Goal: Find specific page/section: Locate a particular part of the current website

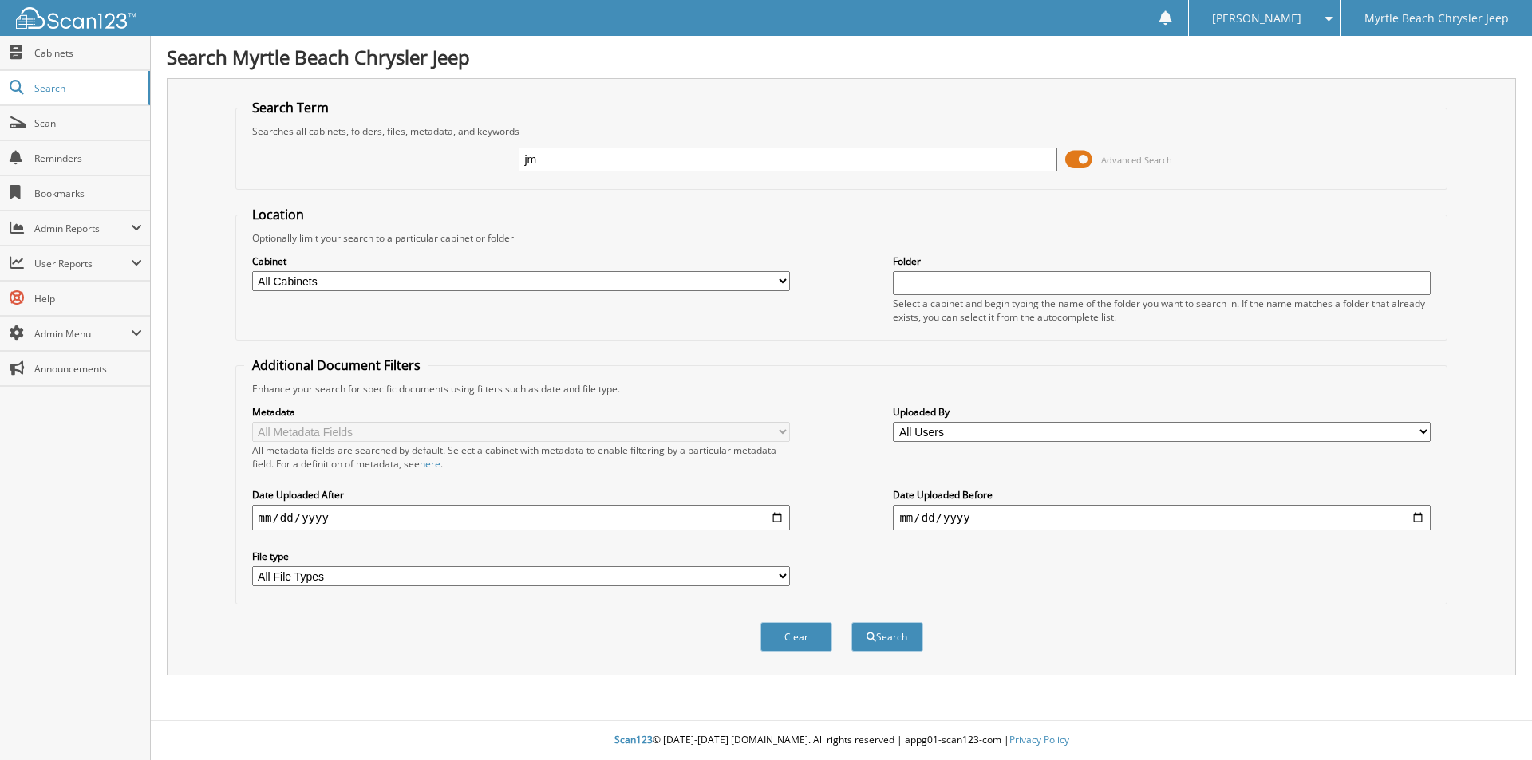
type input "j"
drag, startPoint x: 555, startPoint y: 164, endPoint x: 433, endPoint y: 156, distance: 121.5
click at [434, 156] on div "JM&A Advanced Search" at bounding box center [841, 159] width 1195 height 43
type input "[PERSON_NAME]"
click at [894, 633] on button "Search" at bounding box center [887, 637] width 72 height 30
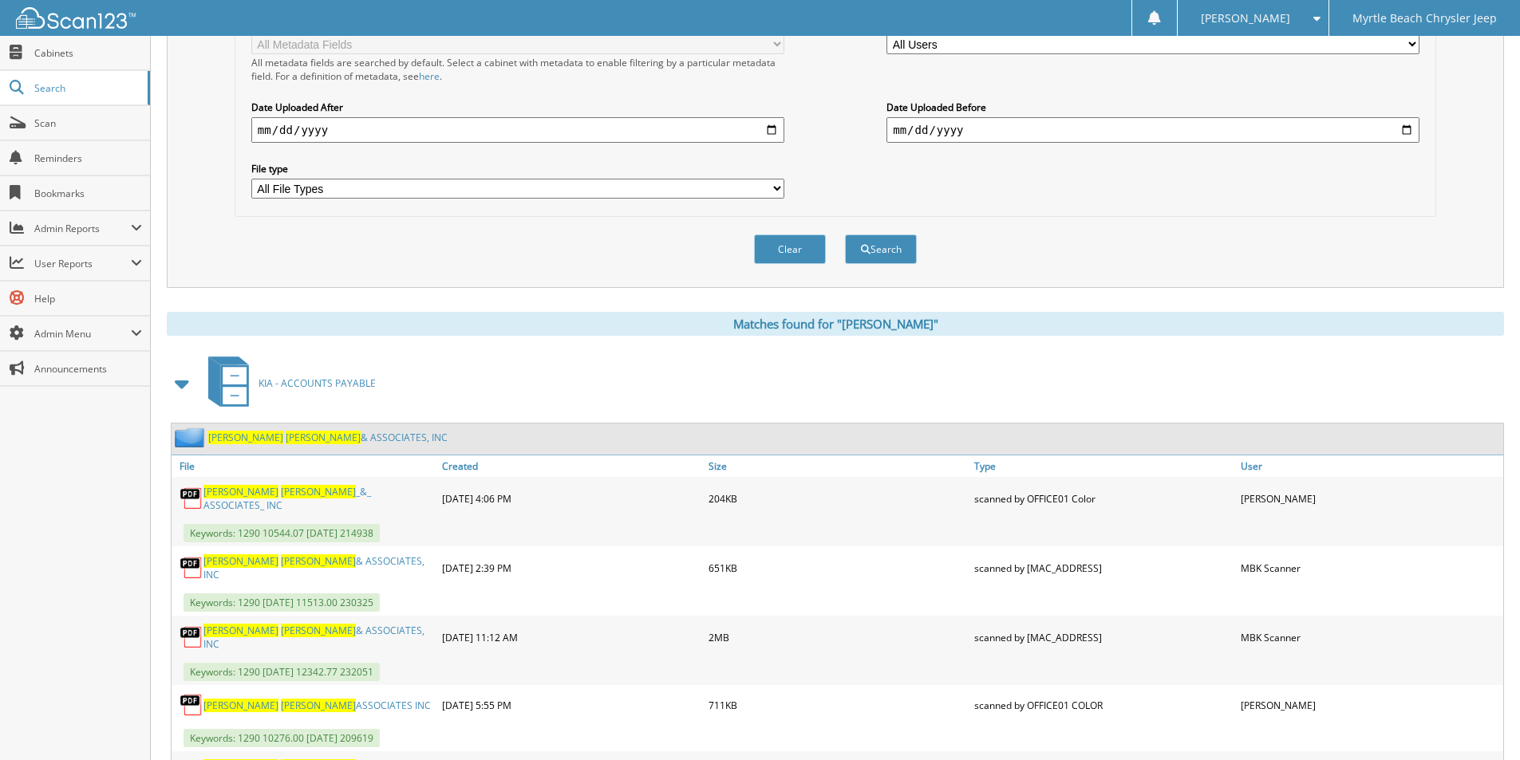
scroll to position [479, 0]
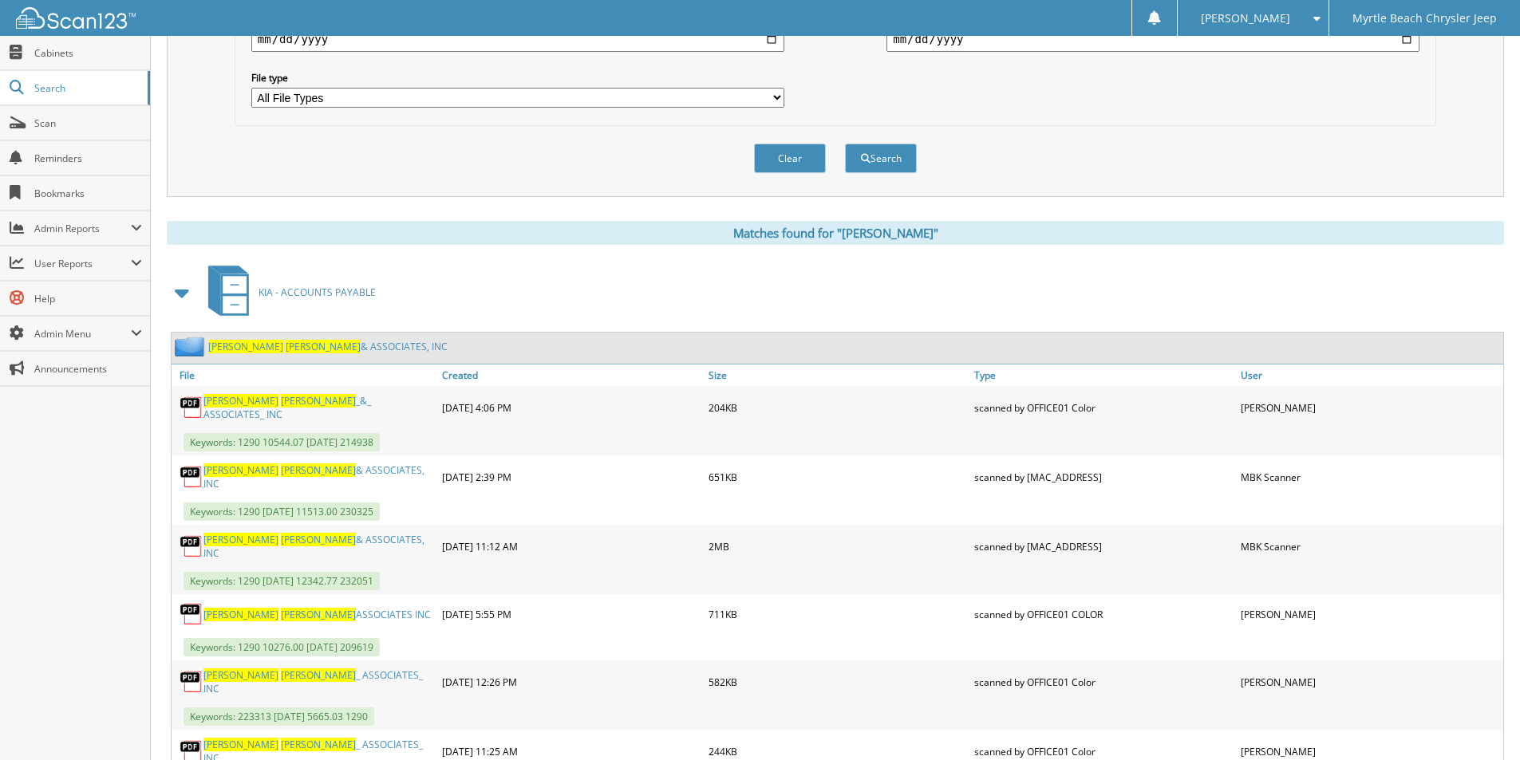
click at [269, 345] on link "JIM MORAN & ASSOCIATES, INC" at bounding box center [327, 347] width 239 height 14
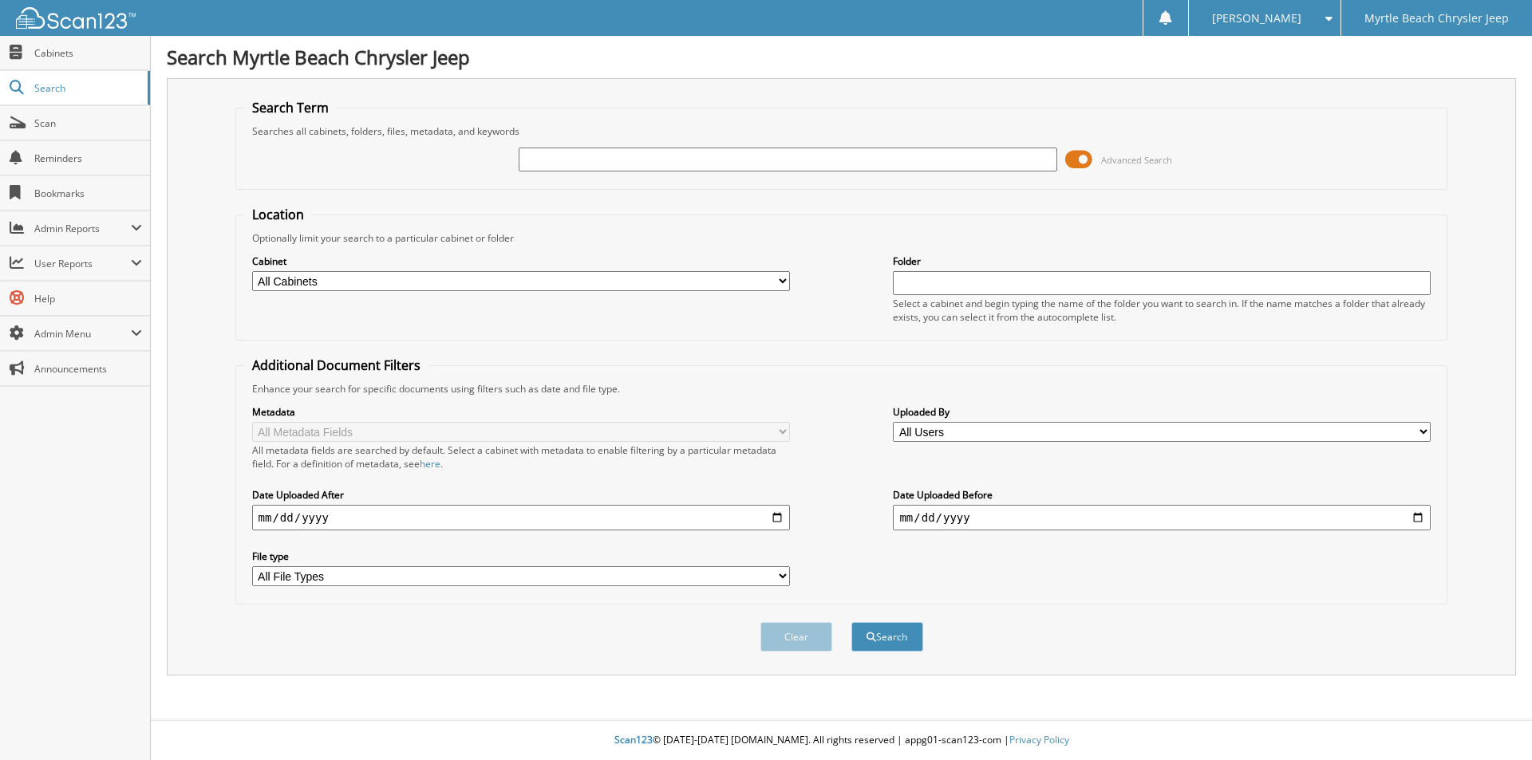
click at [677, 153] on input "text" at bounding box center [788, 160] width 538 height 24
type input "jensen"
click at [851, 622] on button "Search" at bounding box center [887, 637] width 72 height 30
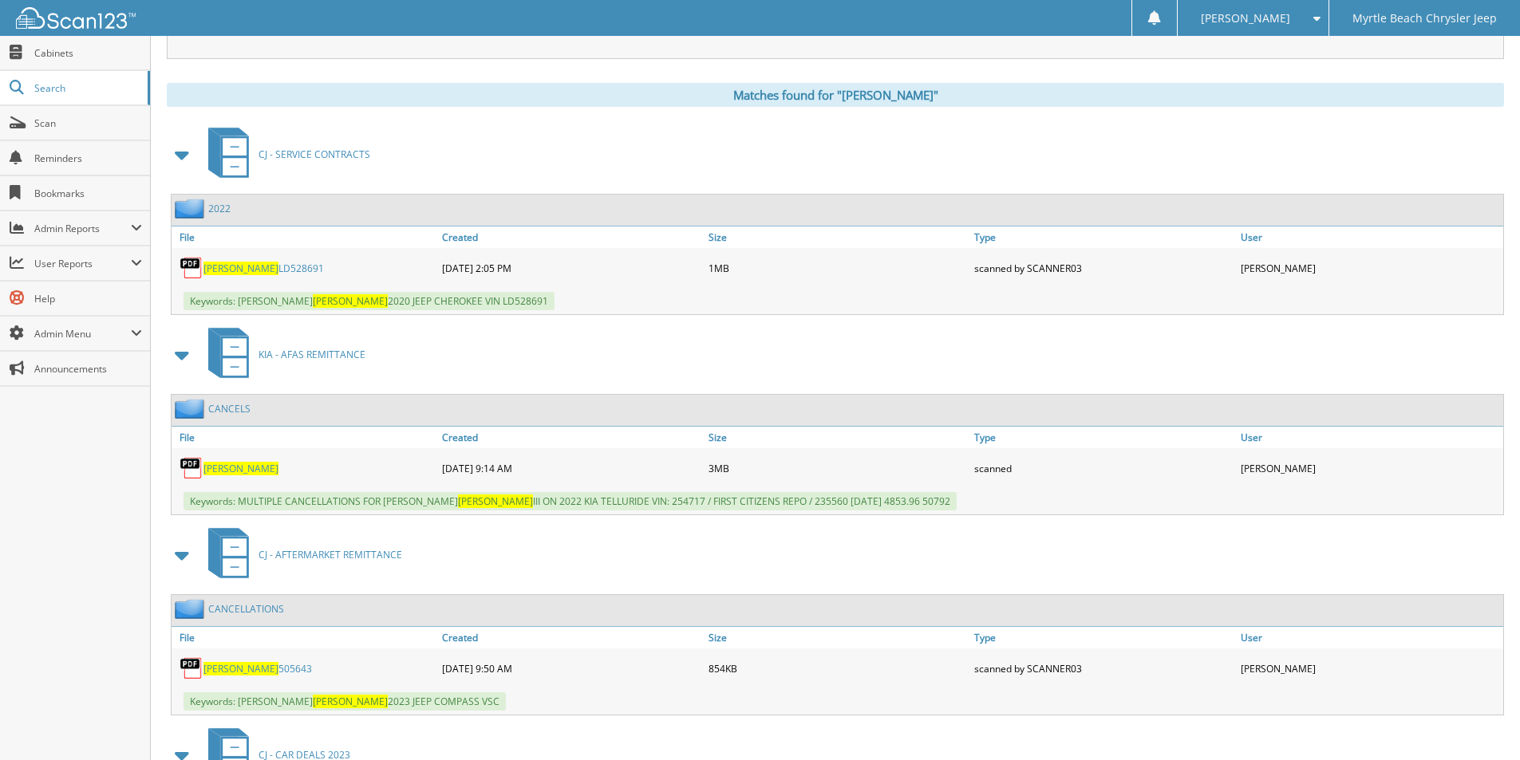
scroll to position [718, 0]
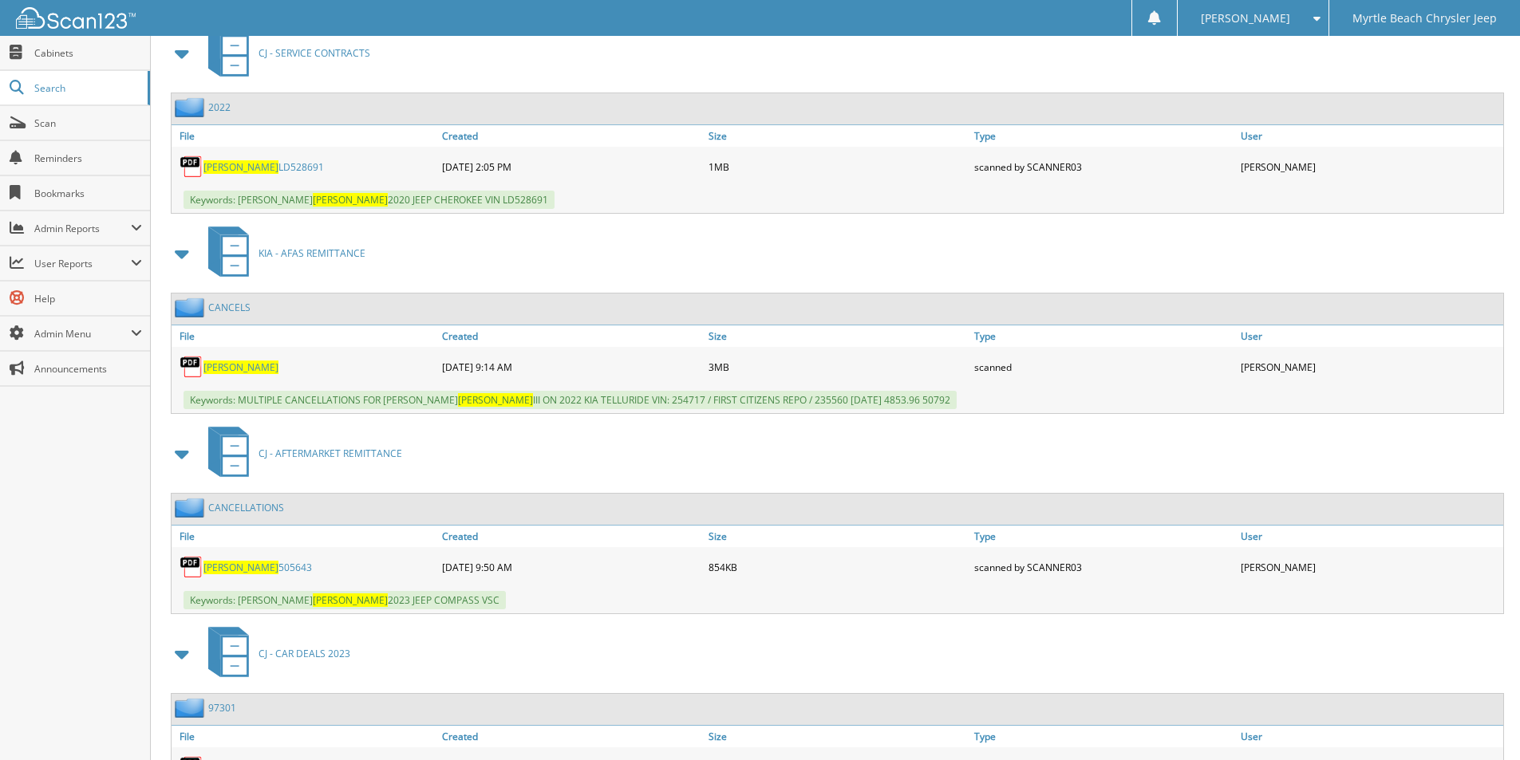
click at [216, 365] on span "JENSEN" at bounding box center [240, 368] width 75 height 14
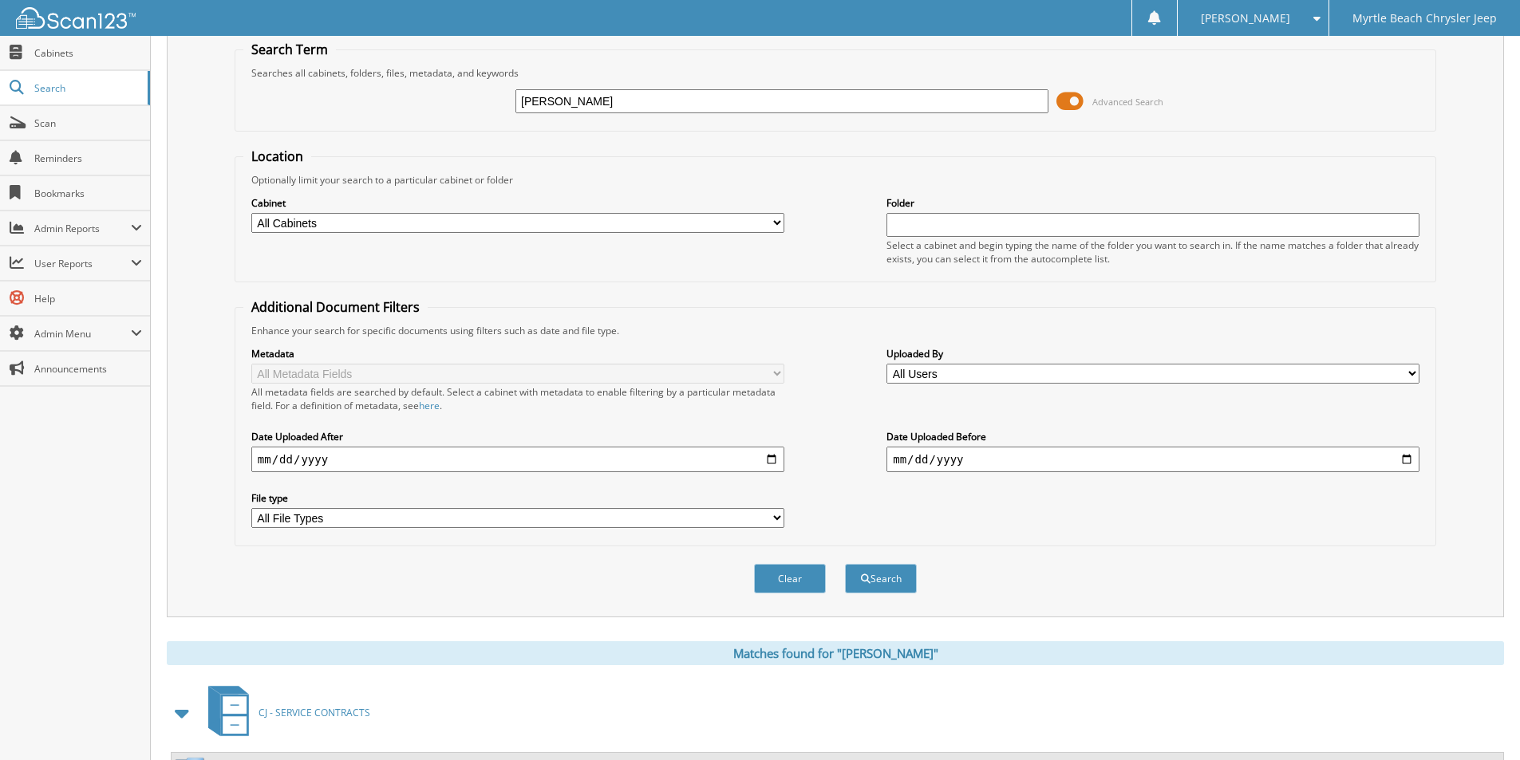
scroll to position [0, 0]
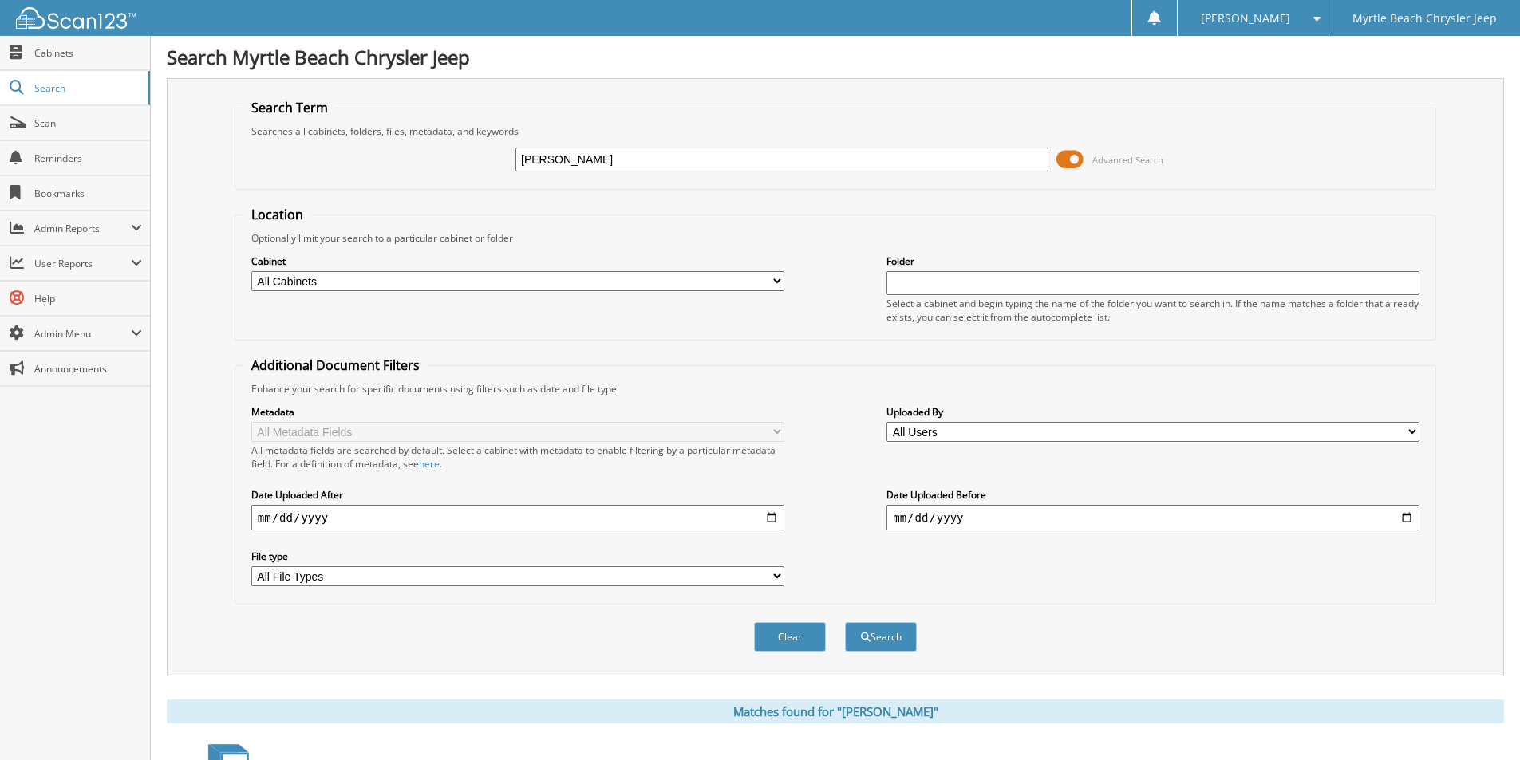
drag, startPoint x: 578, startPoint y: 163, endPoint x: 204, endPoint y: 184, distance: 374.8
click at [204, 184] on div "Search Term Searches all cabinets, folders, files, metadata, and keywords jense…" at bounding box center [835, 377] width 1337 height 598
type input "st-8a"
click at [845, 622] on button "Search" at bounding box center [881, 637] width 72 height 30
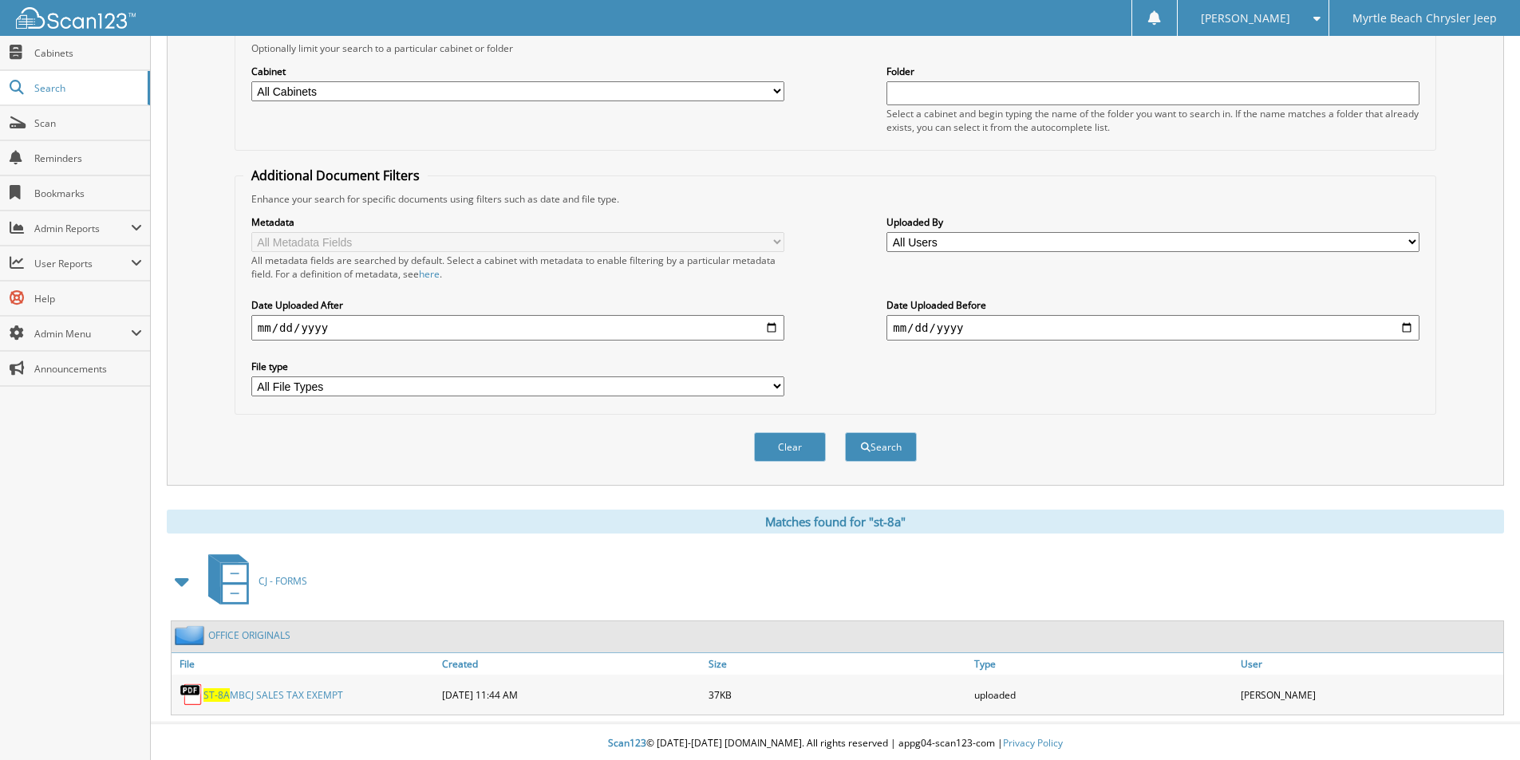
scroll to position [194, 0]
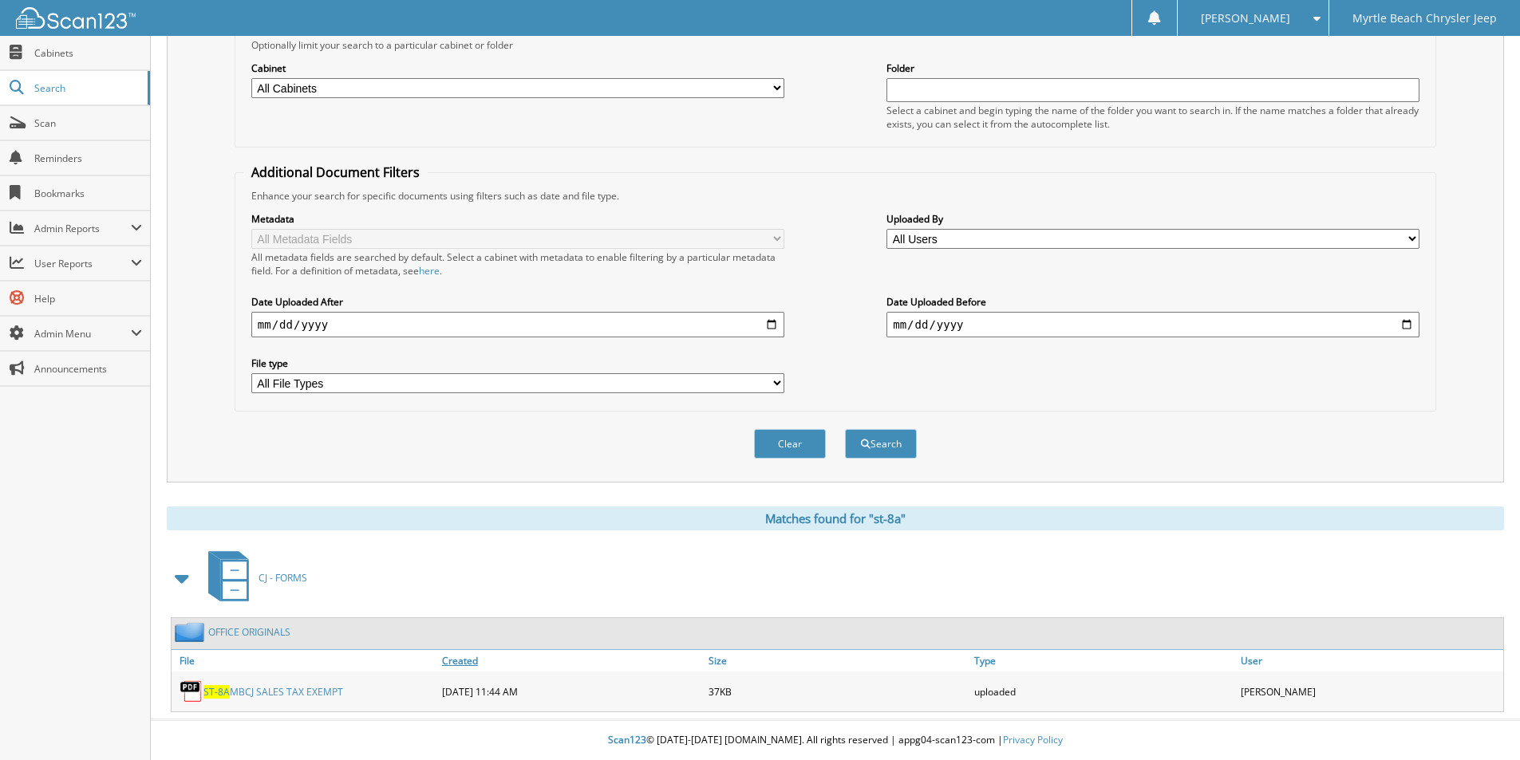
drag, startPoint x: 250, startPoint y: 691, endPoint x: 571, endPoint y: 650, distance: 323.3
click at [250, 691] on link "ST-8A MBCJ SALES TAX EXEMPT" at bounding box center [273, 692] width 140 height 14
